Goal: Use online tool/utility: Use online tool/utility

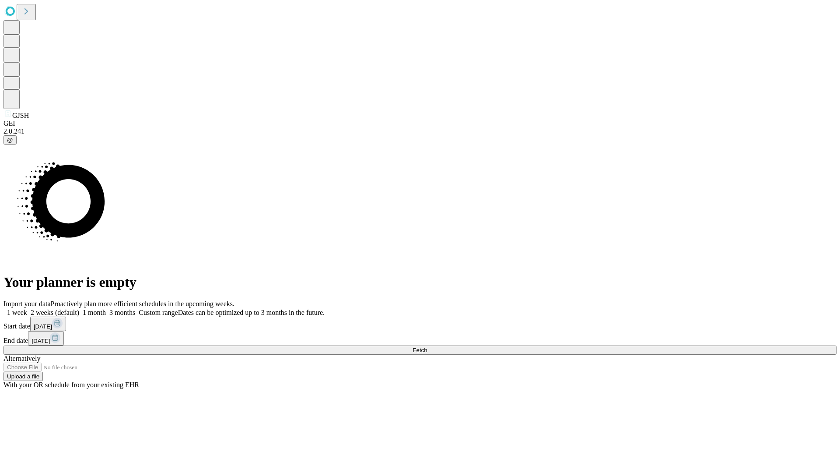
click at [427, 347] on span "Fetch" at bounding box center [420, 350] width 14 height 7
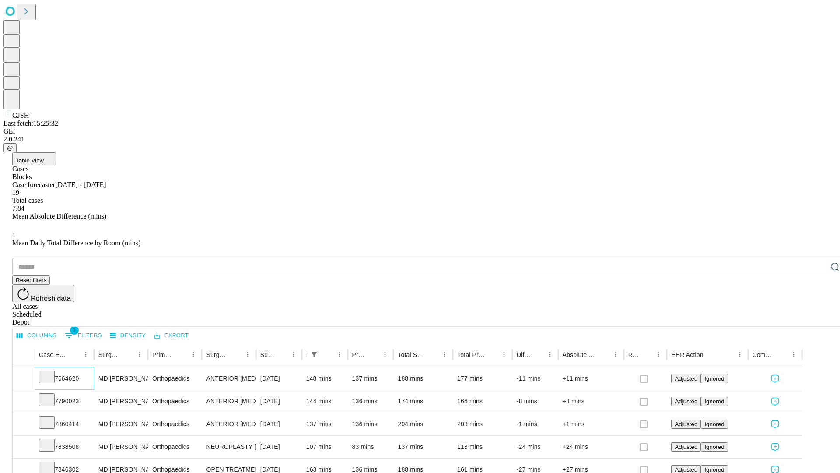
click at [51, 372] on icon at bounding box center [46, 376] width 9 height 9
